Goal: Task Accomplishment & Management: Manage account settings

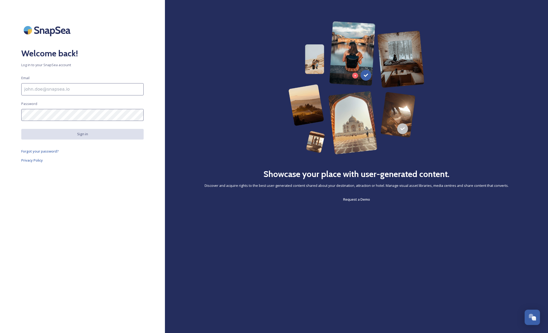
click at [48, 87] on input at bounding box center [82, 89] width 122 height 12
drag, startPoint x: 35, startPoint y: 90, endPoint x: 2, endPoint y: 86, distance: 33.4
click at [7, 89] on div "Welcome back! Log in to your SnapSea account Email [PERSON_NAME][EMAIL_ADDRESS]…" at bounding box center [82, 166] width 165 height 291
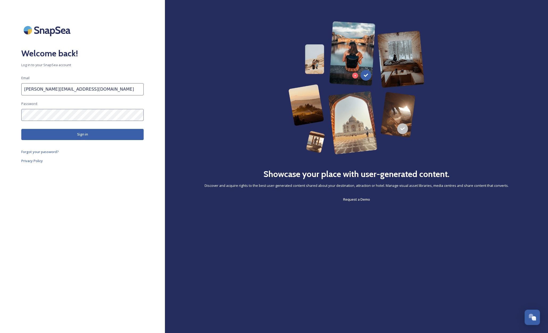
click at [97, 135] on button "Sign in" at bounding box center [82, 134] width 122 height 11
click at [103, 88] on input "[PERSON_NAME][EMAIL_ADDRESS][DOMAIN_NAME]" at bounding box center [82, 89] width 122 height 12
click at [93, 90] on input "[PERSON_NAME][EMAIL_ADDRESS][DOMAIN_NAME]" at bounding box center [82, 89] width 122 height 12
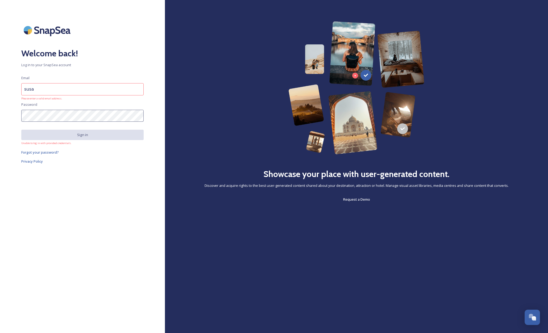
type input "[PERSON_NAME][EMAIL_ADDRESS][DOMAIN_NAME]"
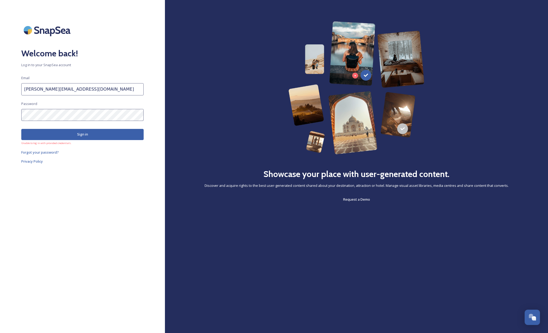
click at [0, 107] on html "Welcome back! Log in to your SnapSea account Email [PERSON_NAME][EMAIL_ADDRESS]…" at bounding box center [274, 166] width 548 height 333
click at [72, 135] on button "Sign in" at bounding box center [82, 134] width 122 height 11
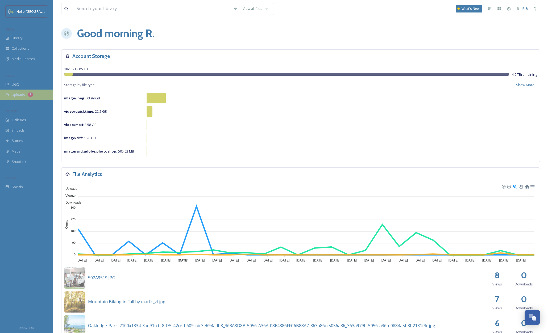
click at [18, 92] on span "Uploads" at bounding box center [18, 94] width 13 height 5
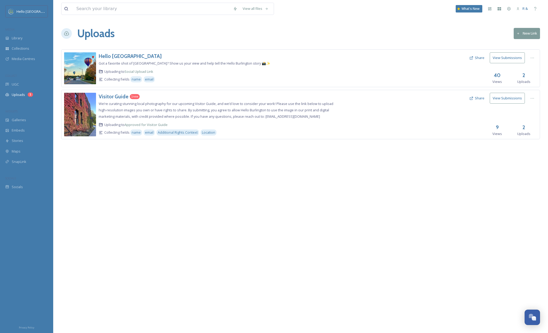
click at [518, 97] on button "View Submissions" at bounding box center [507, 98] width 35 height 11
